Goal: Task Accomplishment & Management: Manage account settings

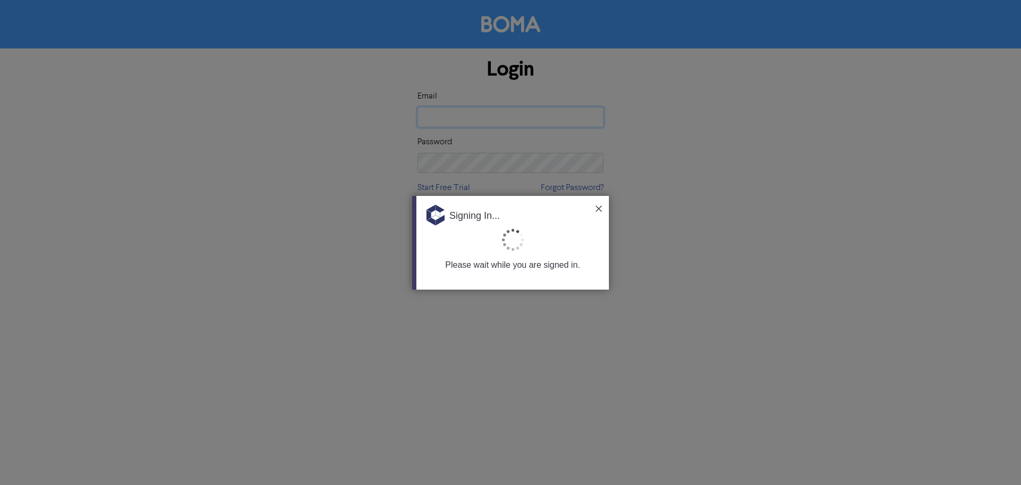
type input "[PERSON_NAME][EMAIL_ADDRESS][PERSON_NAME][DOMAIN_NAME]"
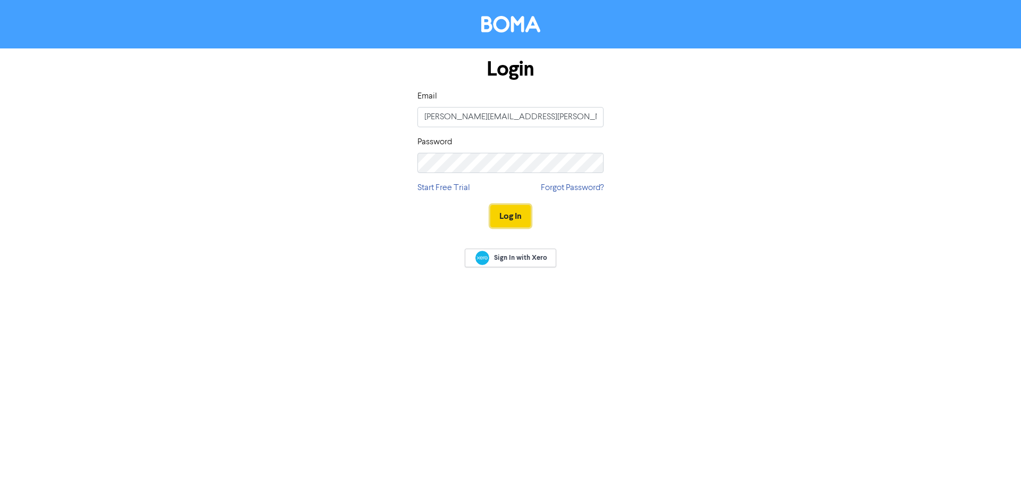
click at [509, 215] on button "Log In" at bounding box center [510, 216] width 40 height 22
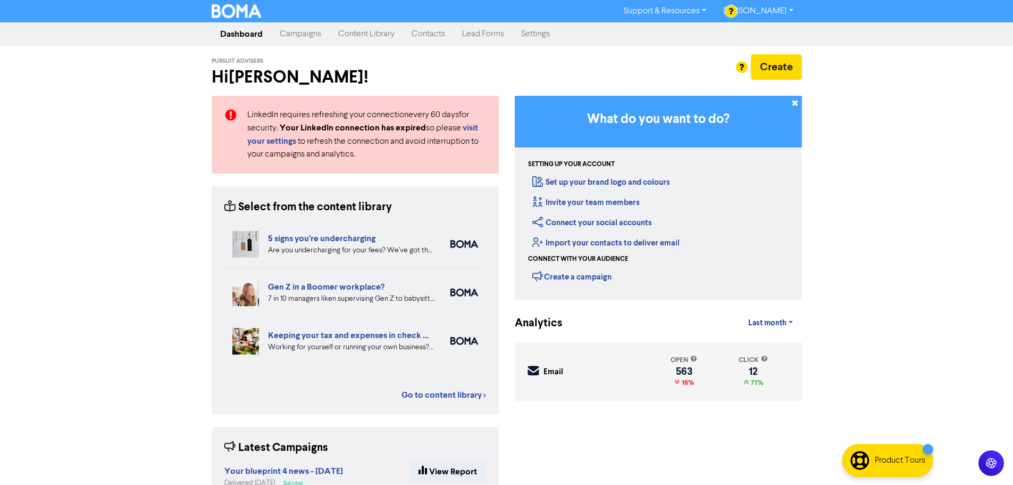
click at [432, 35] on link "Contacts" at bounding box center [428, 33] width 51 height 21
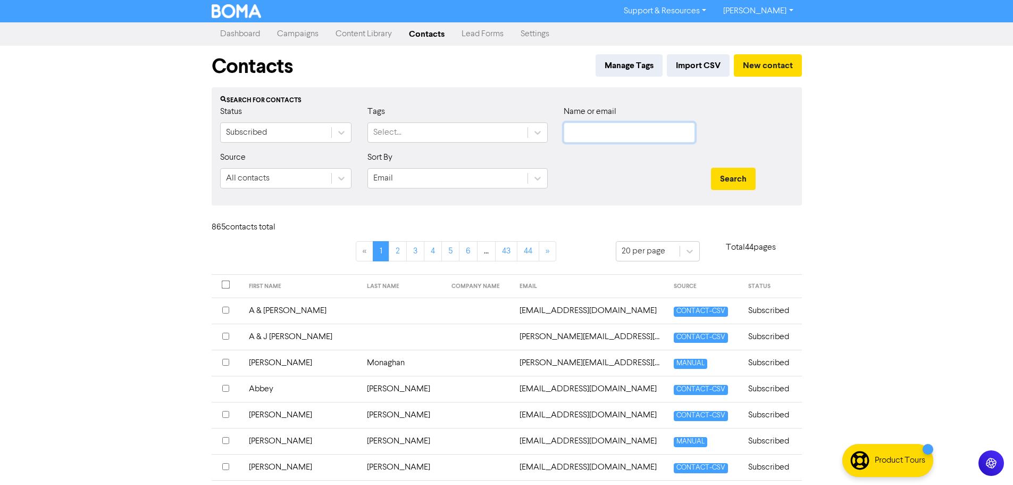
click at [638, 135] on input "text" at bounding box center [629, 132] width 131 height 20
type input "garratt"
click at [711, 168] on button "Search" at bounding box center [733, 179] width 45 height 22
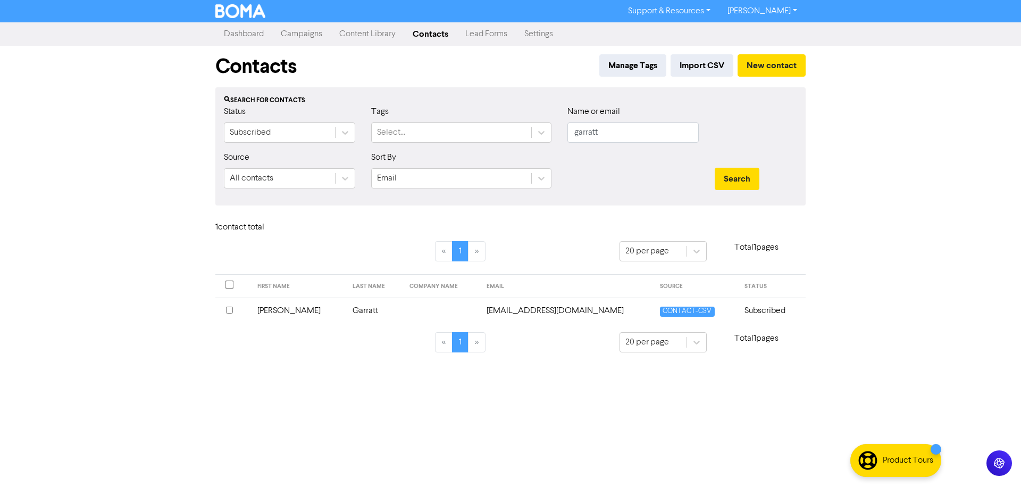
click at [276, 310] on td "[PERSON_NAME]" at bounding box center [299, 310] width 96 height 26
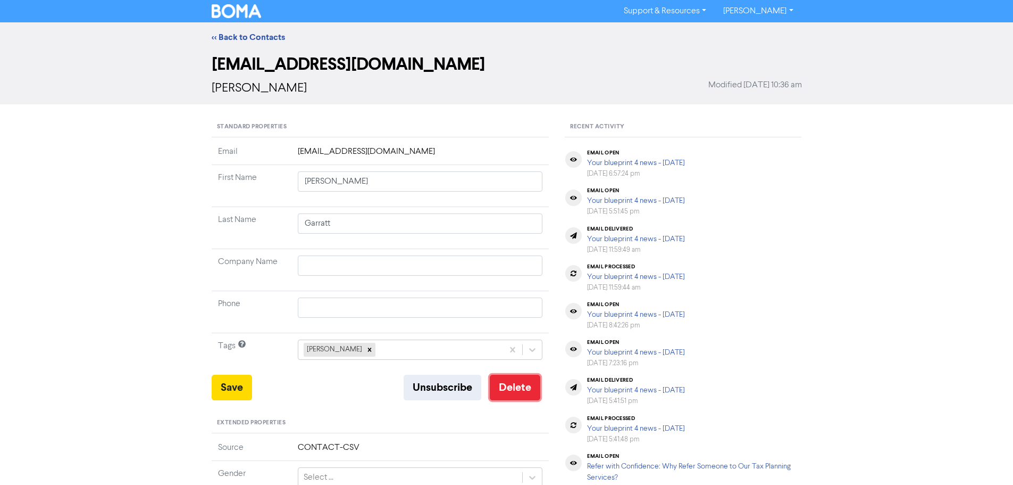
click at [510, 393] on button "Delete" at bounding box center [515, 387] width 51 height 26
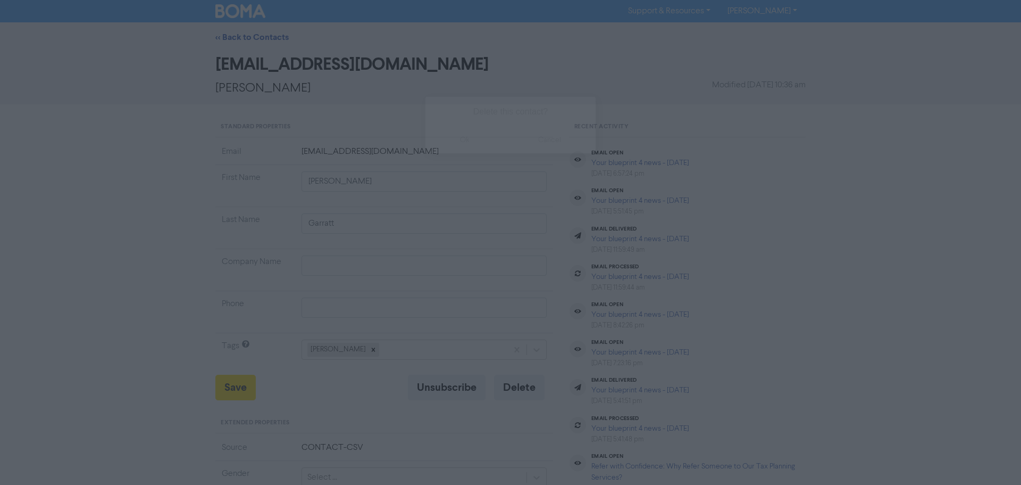
click at [471, 134] on button "ok" at bounding box center [465, 140] width 79 height 27
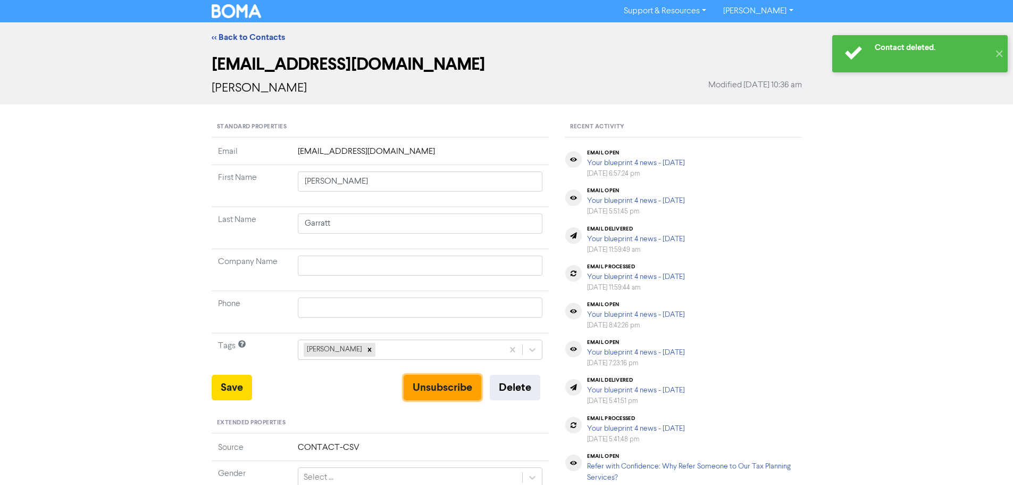
click at [445, 387] on button "Unsubscribe" at bounding box center [443, 387] width 78 height 26
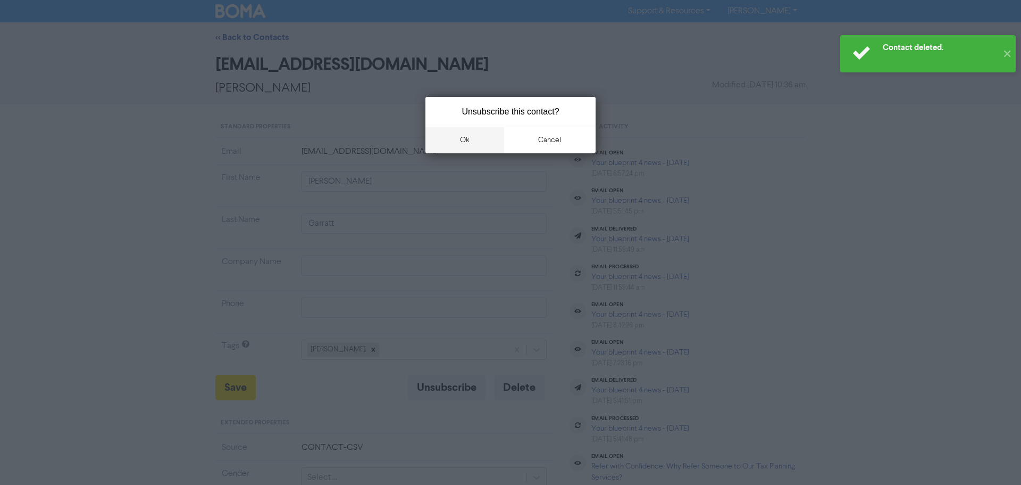
click at [456, 138] on button "ok" at bounding box center [465, 140] width 79 height 27
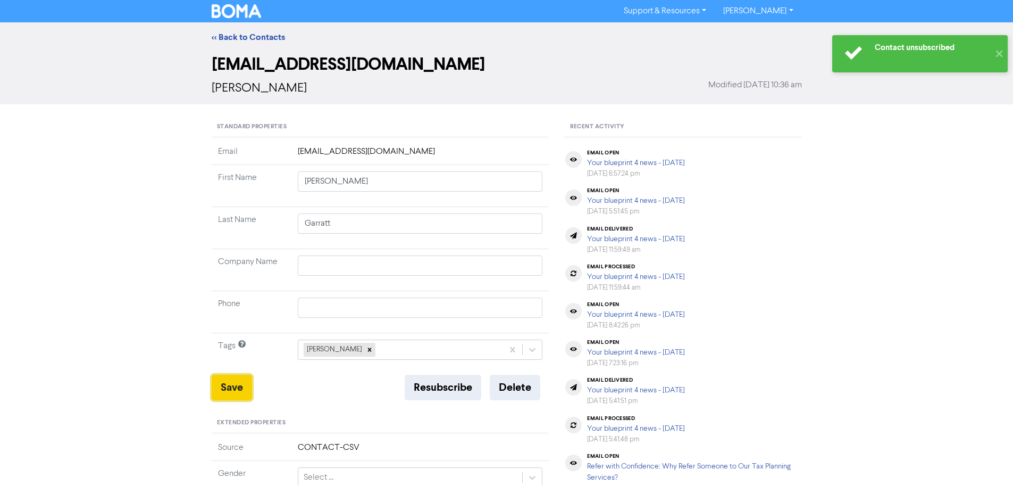
click at [236, 389] on button "Save" at bounding box center [232, 387] width 40 height 26
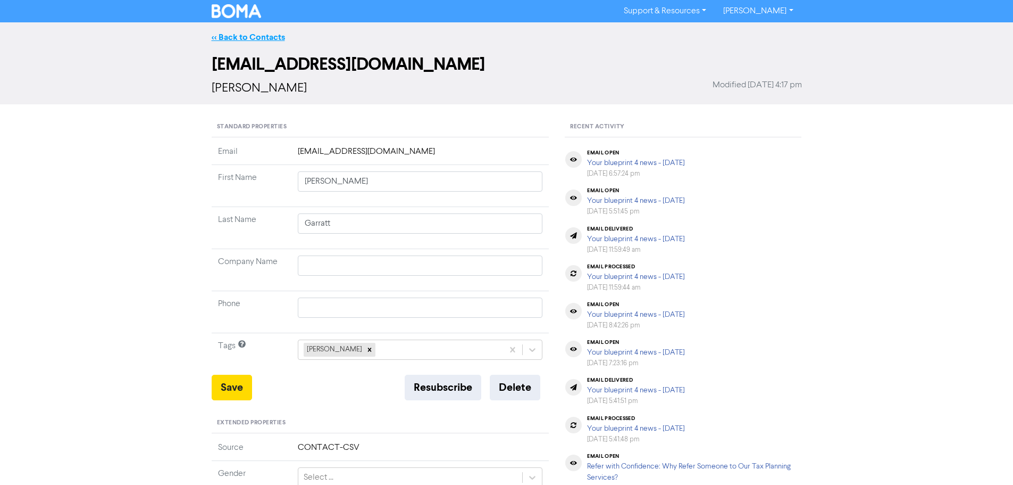
click at [255, 32] on link "<< Back to Contacts" at bounding box center [248, 37] width 73 height 11
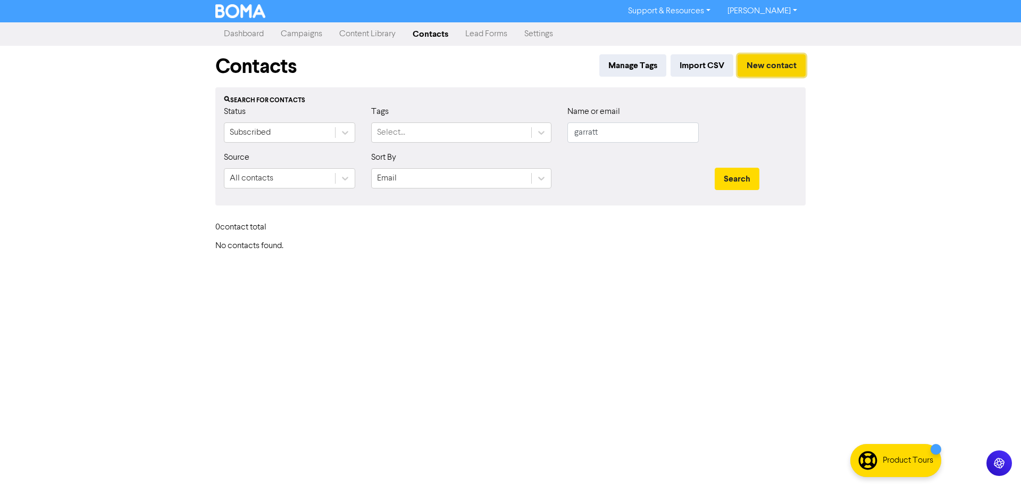
click at [768, 68] on button "New contact" at bounding box center [772, 65] width 68 height 22
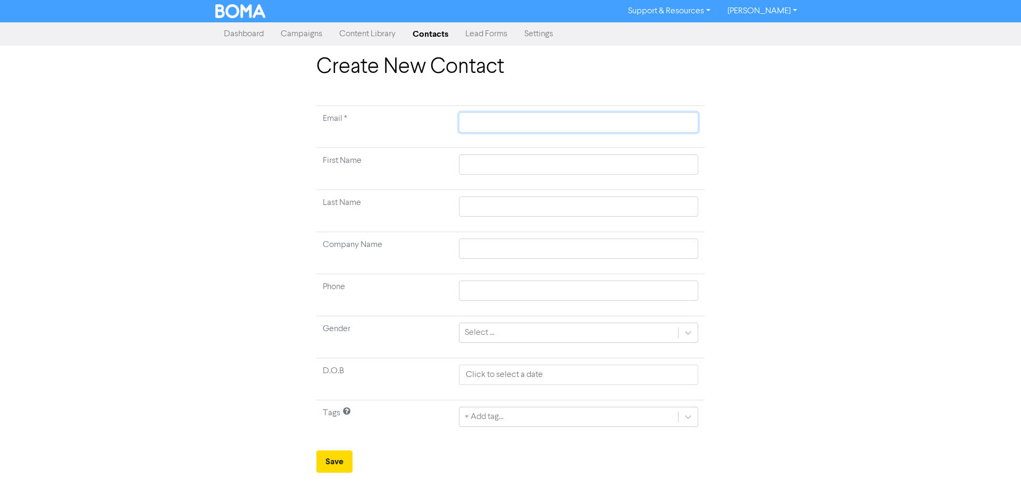
click at [501, 120] on input "text" at bounding box center [578, 122] width 239 height 20
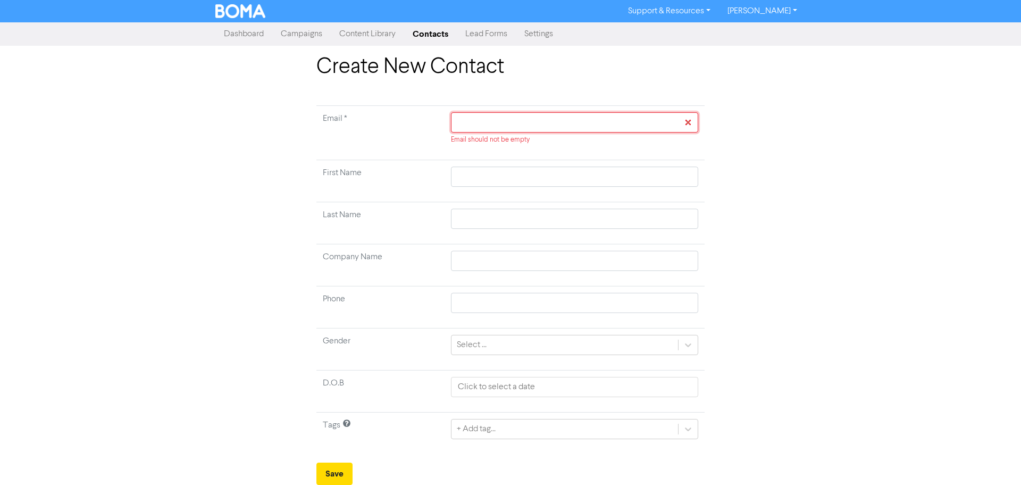
click at [552, 121] on input "text" at bounding box center [574, 122] width 247 height 20
paste input "[EMAIL_ADDRESS][DOMAIN_NAME]"
type input "[EMAIL_ADDRESS][DOMAIN_NAME]"
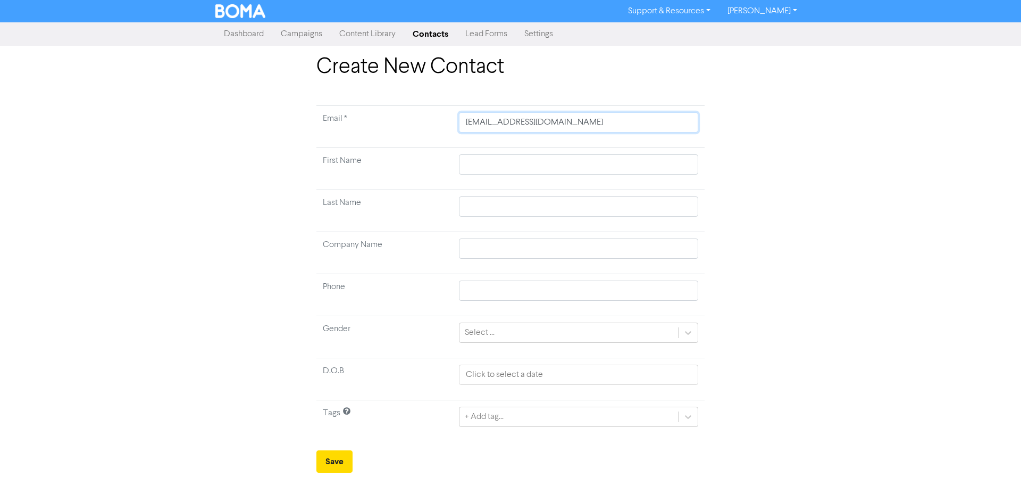
type input "[EMAIL_ADDRESS][DOMAIN_NAME]"
click at [474, 167] on input "text" at bounding box center [578, 164] width 239 height 20
type input "G"
type input "Ga"
type input "[DEMOGRAPHIC_DATA]"
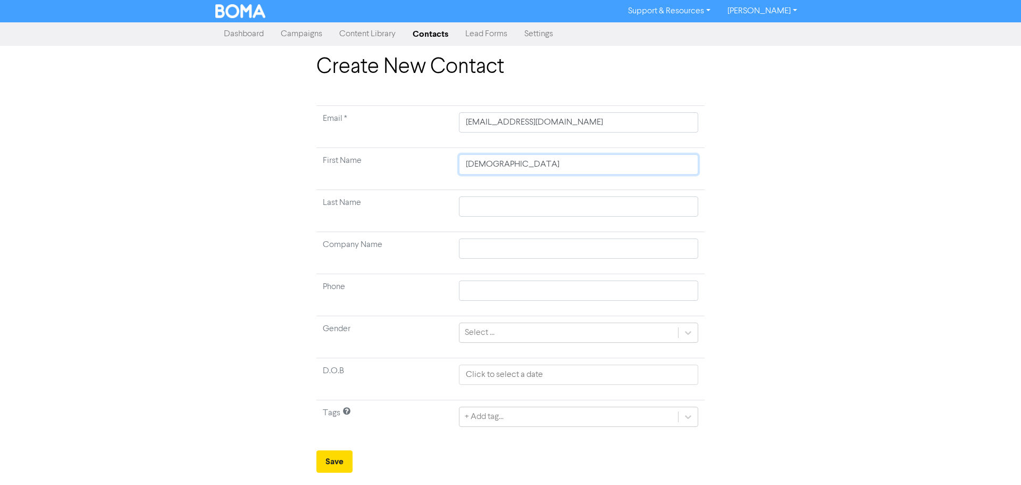
type input "Gayk"
type input "Gayke"
type input "Gayk"
type input "[DEMOGRAPHIC_DATA]"
type input "[PERSON_NAME]"
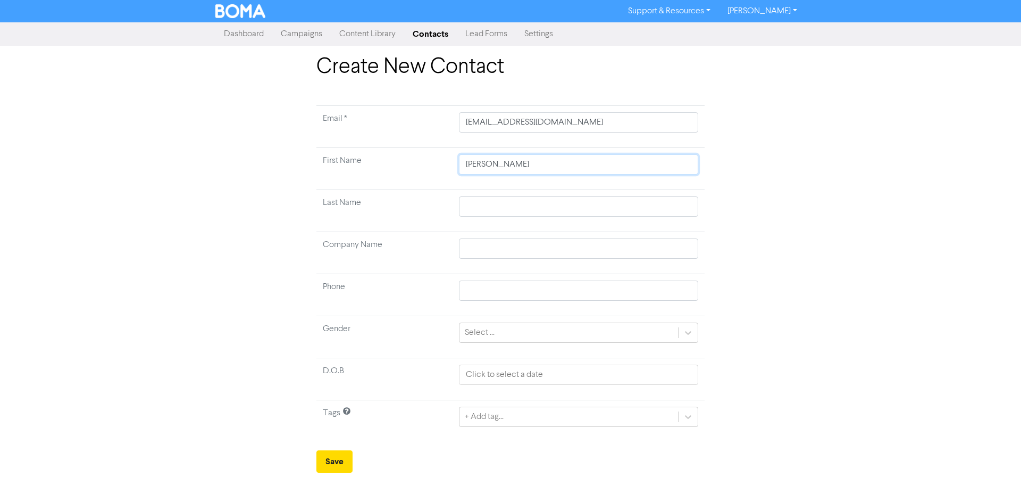
type input "[PERSON_NAME]"
type input "G"
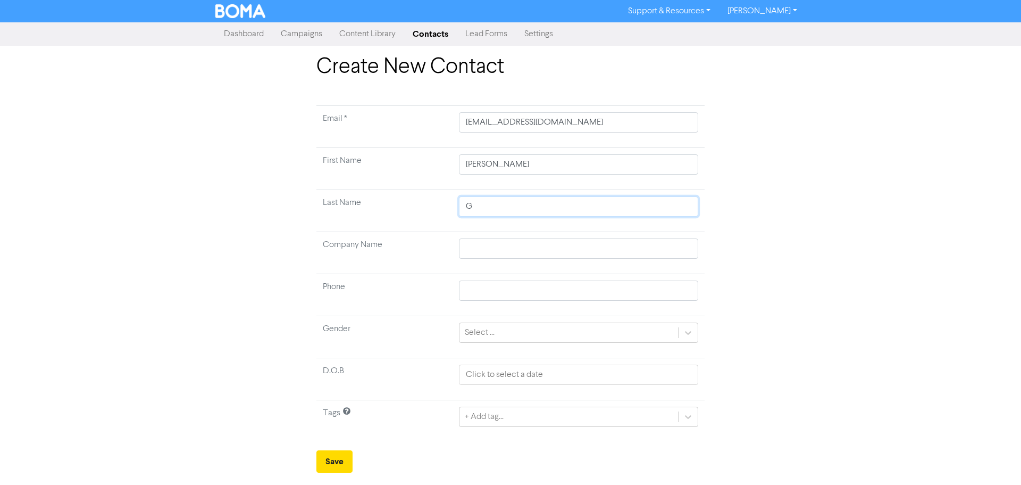
type input "Ga"
type input "Gar"
type input "[PERSON_NAME]"
type input "Garra"
type input "Garrat"
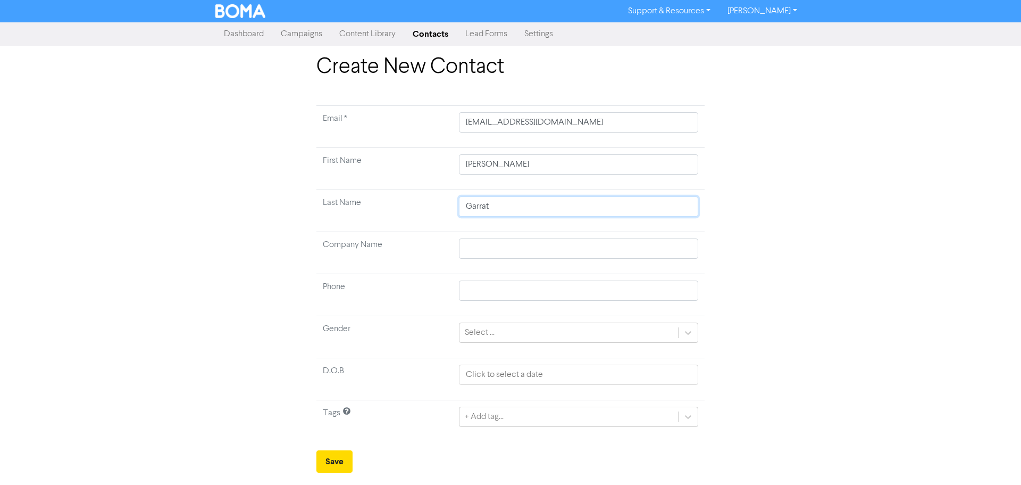
type input "Garratt"
click at [545, 417] on div "+ Add tag..." at bounding box center [578, 416] width 239 height 20
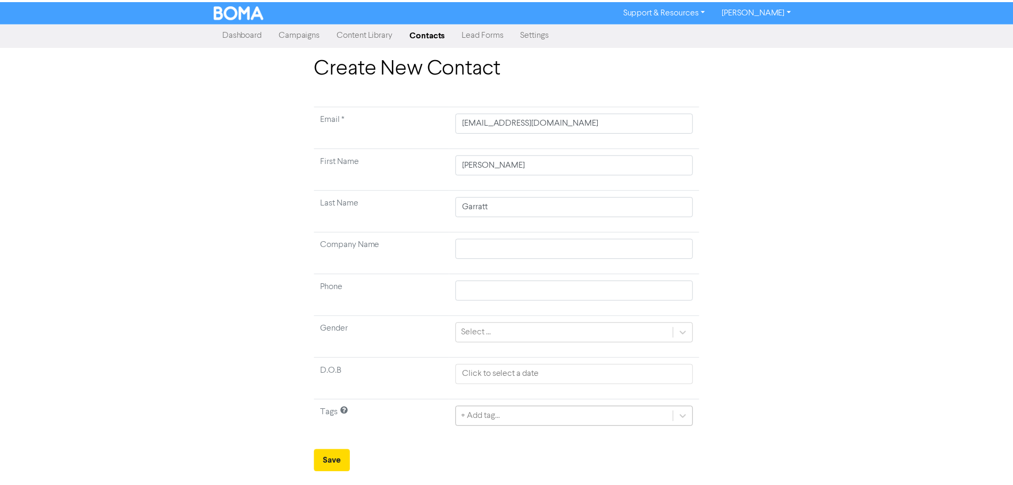
scroll to position [106, 0]
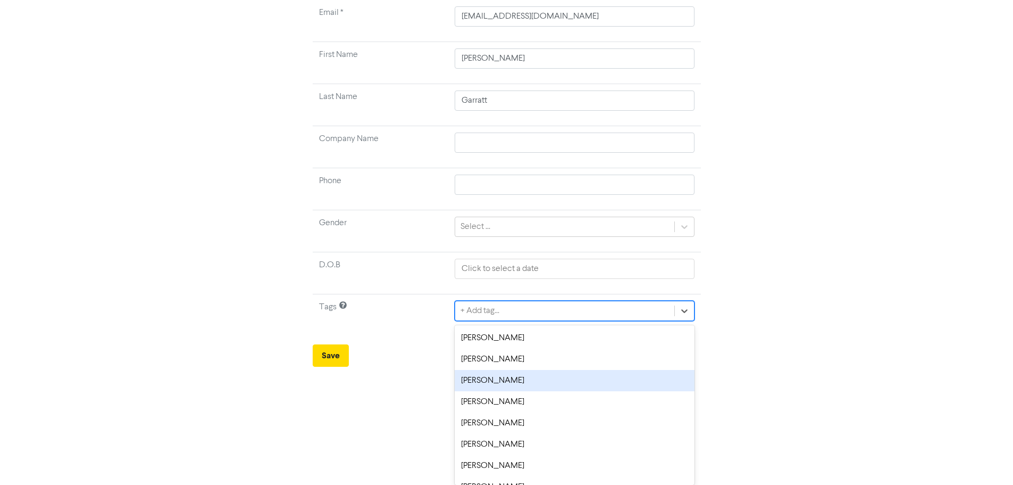
click at [512, 381] on div "[PERSON_NAME]" at bounding box center [574, 380] width 239 height 21
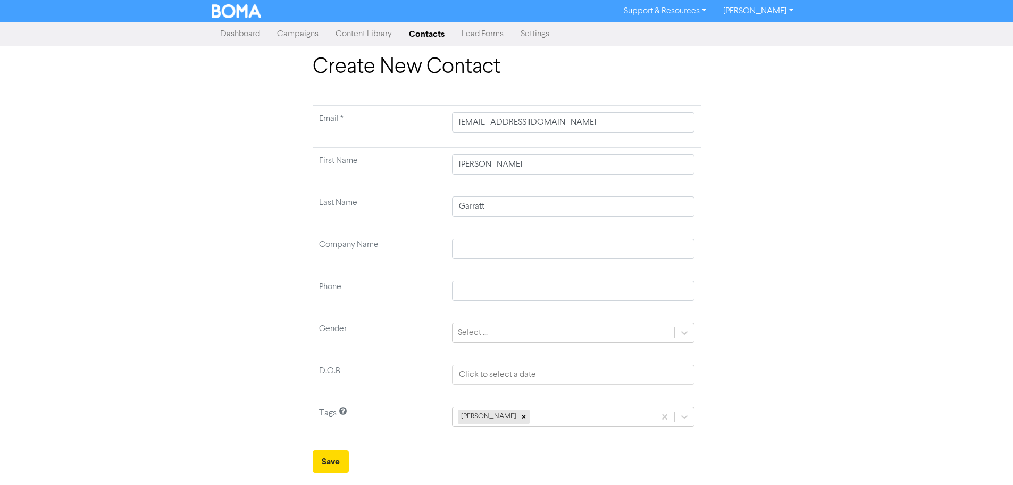
scroll to position [0, 0]
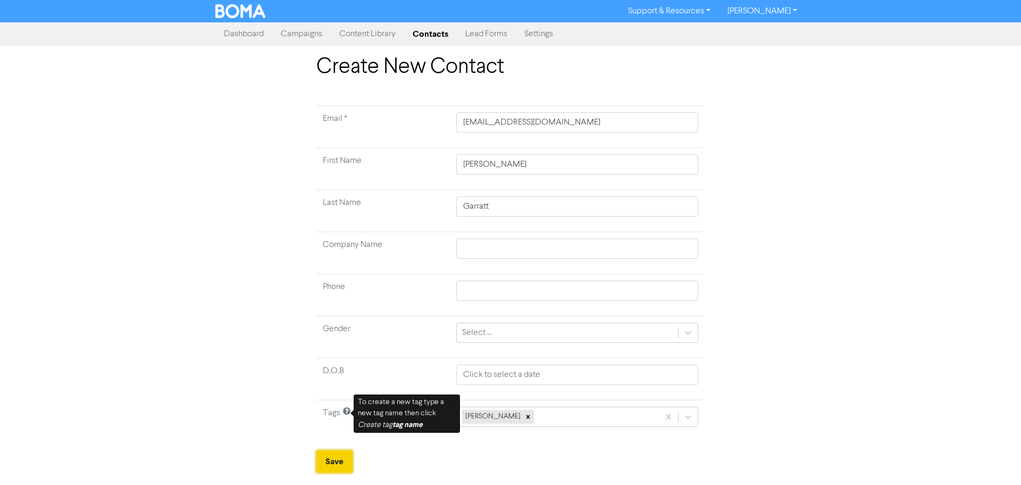
click at [338, 456] on button "Save" at bounding box center [334, 461] width 36 height 22
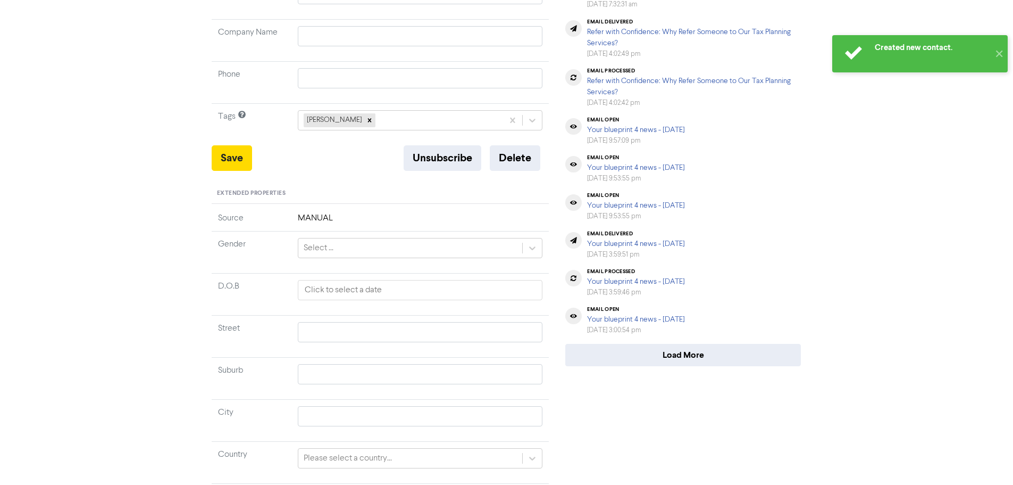
scroll to position [87, 0]
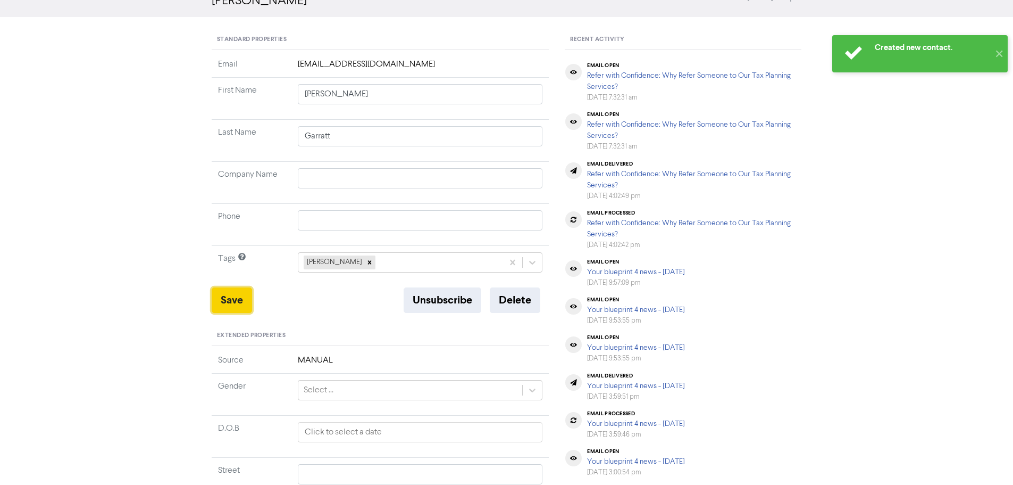
click at [218, 300] on button "Save" at bounding box center [232, 300] width 40 height 26
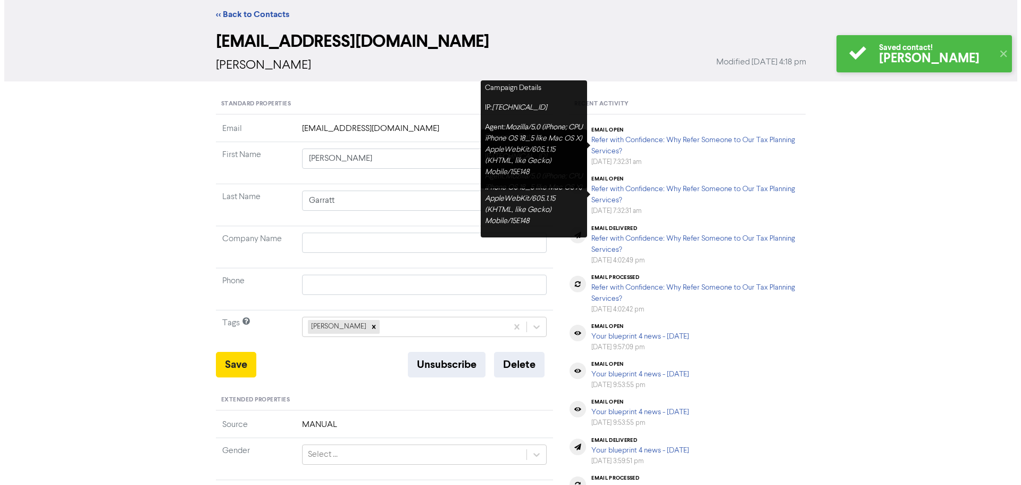
scroll to position [0, 0]
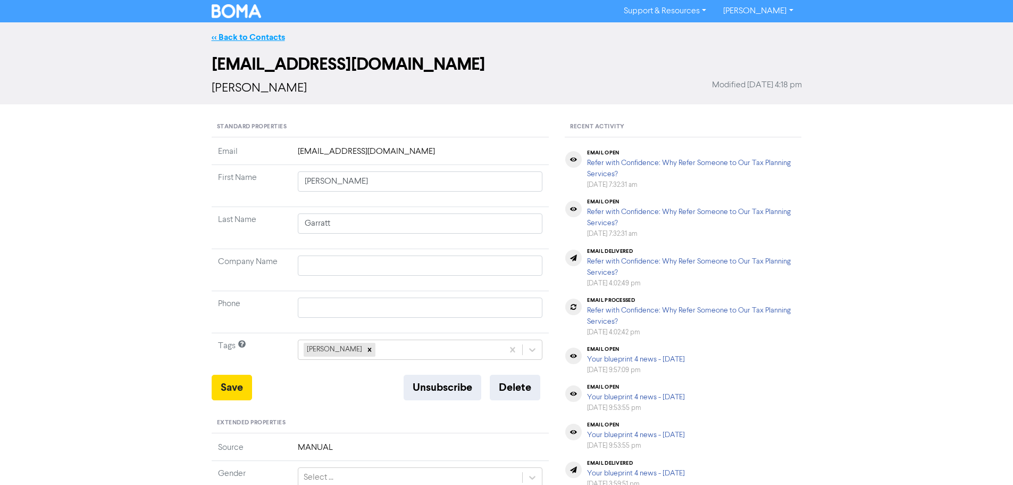
click at [266, 36] on link "<< Back to Contacts" at bounding box center [248, 37] width 73 height 11
